Goal: Transaction & Acquisition: Purchase product/service

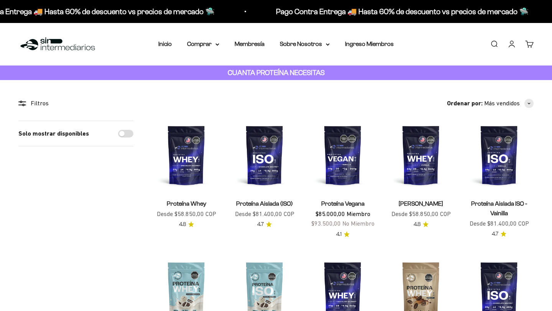
scroll to position [108, 0]
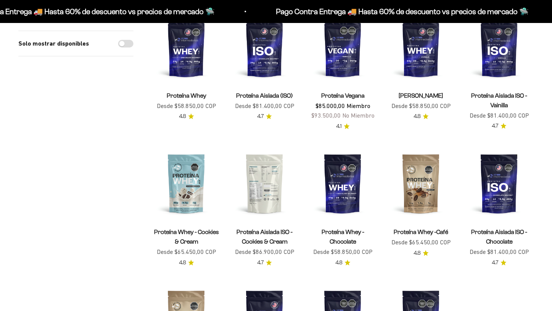
click at [261, 197] on img at bounding box center [264, 183] width 69 height 69
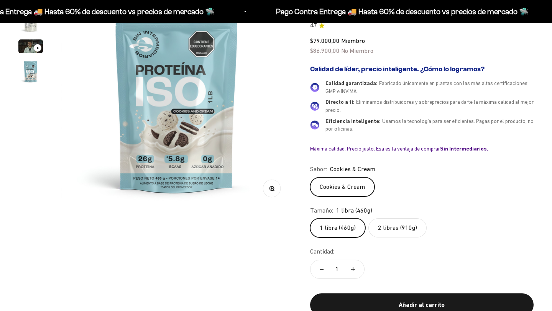
scroll to position [120, 0]
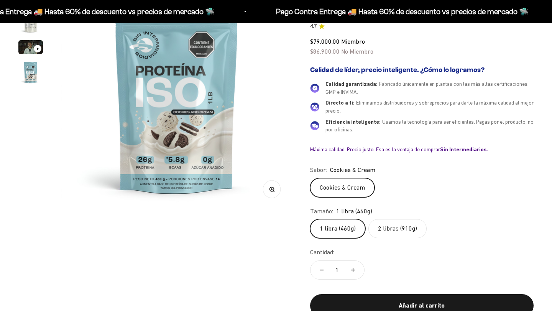
click at [353, 187] on label "Cookies & Cream" at bounding box center [342, 187] width 64 height 19
click at [310, 178] on input "Cookies & Cream" at bounding box center [310, 178] width 0 height 0
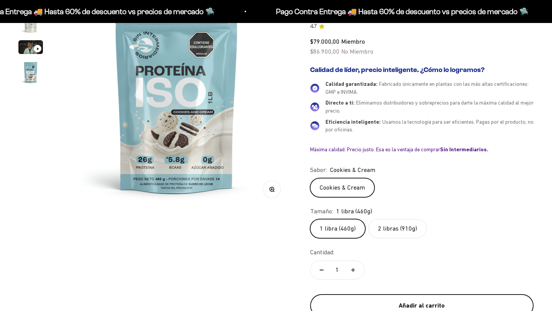
click at [433, 302] on div "Añadir al carrito" at bounding box center [421, 306] width 193 height 10
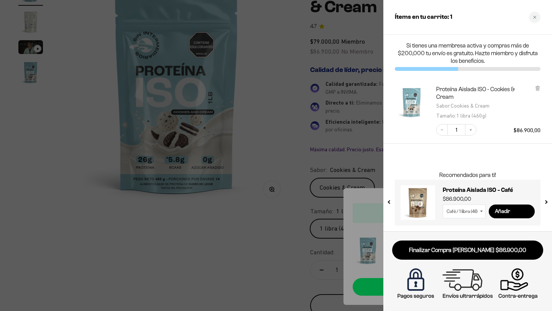
scroll to position [0, 0]
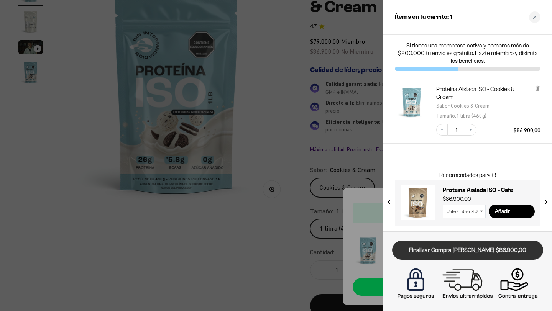
click at [489, 254] on link "Finalizar Compra [PERSON_NAME] $86.900,00" at bounding box center [467, 251] width 151 height 20
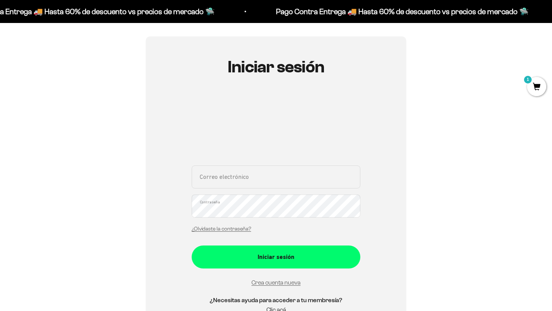
scroll to position [60, 0]
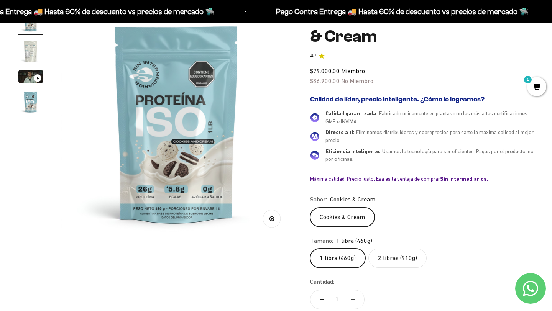
scroll to position [92, 0]
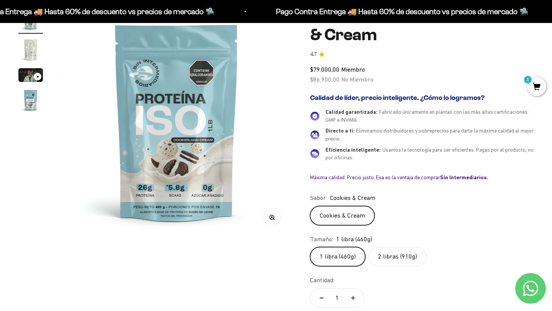
click at [345, 212] on label "Cookies & Cream" at bounding box center [342, 215] width 64 height 19
click at [310, 206] on input "Cookies & Cream" at bounding box center [310, 206] width 0 height 0
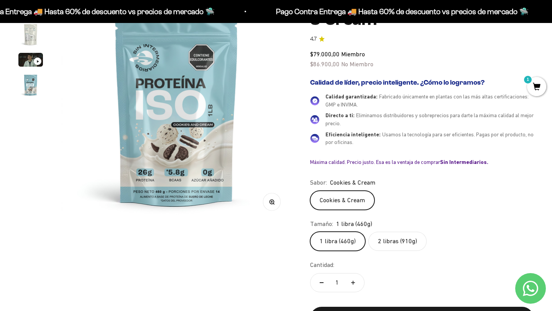
scroll to position [0, 0]
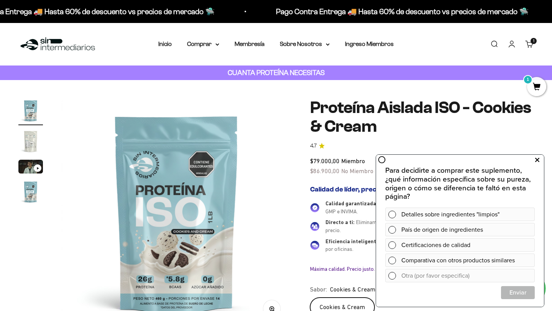
click at [536, 160] on icon at bounding box center [537, 160] width 4 height 10
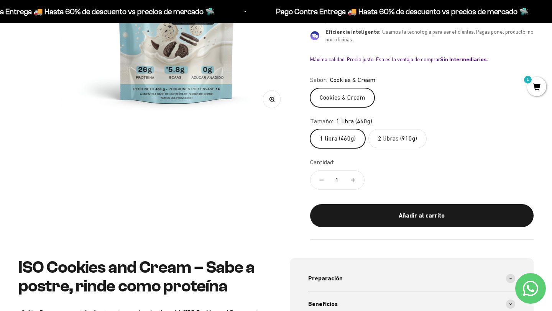
scroll to position [208, 0]
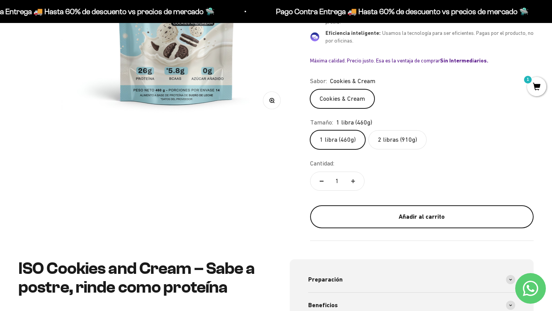
click at [435, 214] on div "Añadir al carrito" at bounding box center [421, 217] width 193 height 10
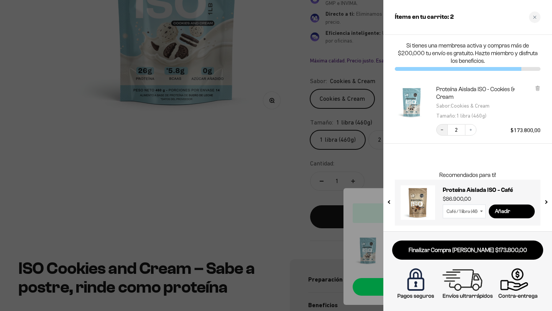
click at [442, 131] on icon "Decrease quantity" at bounding box center [442, 130] width 5 height 5
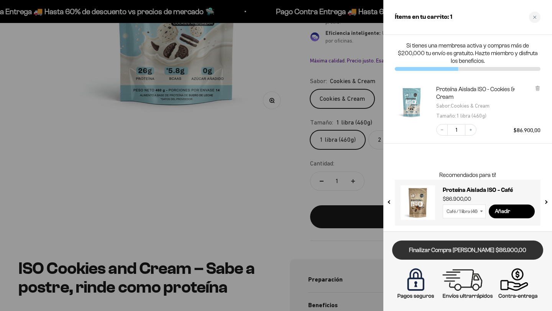
click at [481, 253] on link "Finalizar Compra [PERSON_NAME] $86.900,00" at bounding box center [467, 251] width 151 height 20
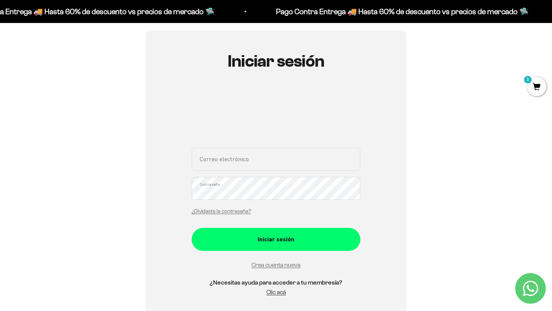
scroll to position [66, 0]
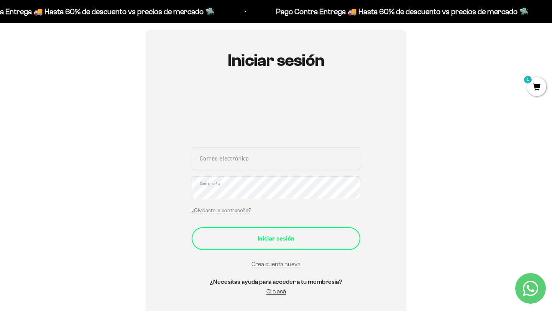
type input "[EMAIL_ADDRESS][DOMAIN_NAME]"
click at [299, 241] on div "Iniciar sesión" at bounding box center [276, 239] width 138 height 10
